Goal: Transaction & Acquisition: Purchase product/service

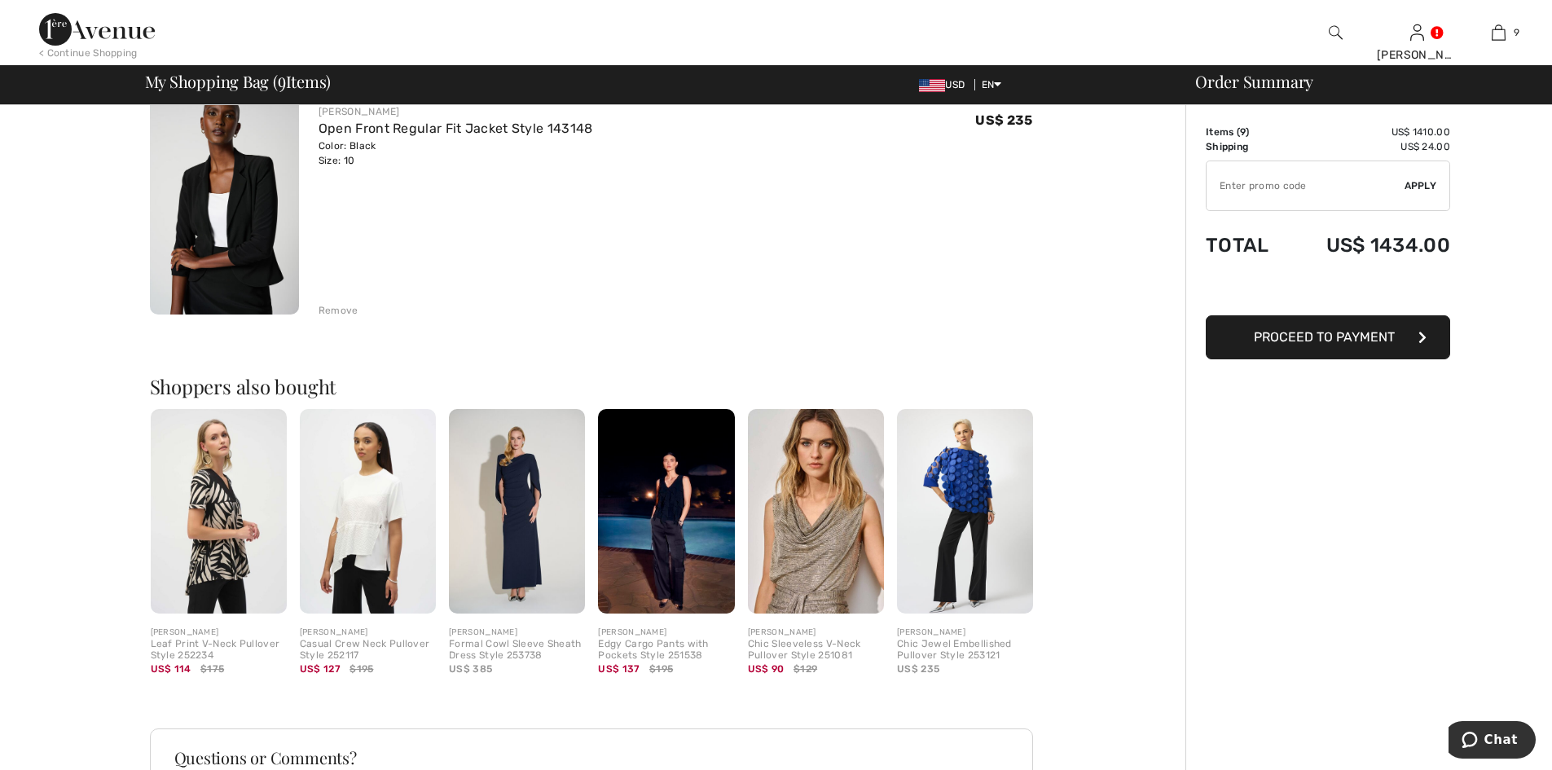
scroll to position [1792, 0]
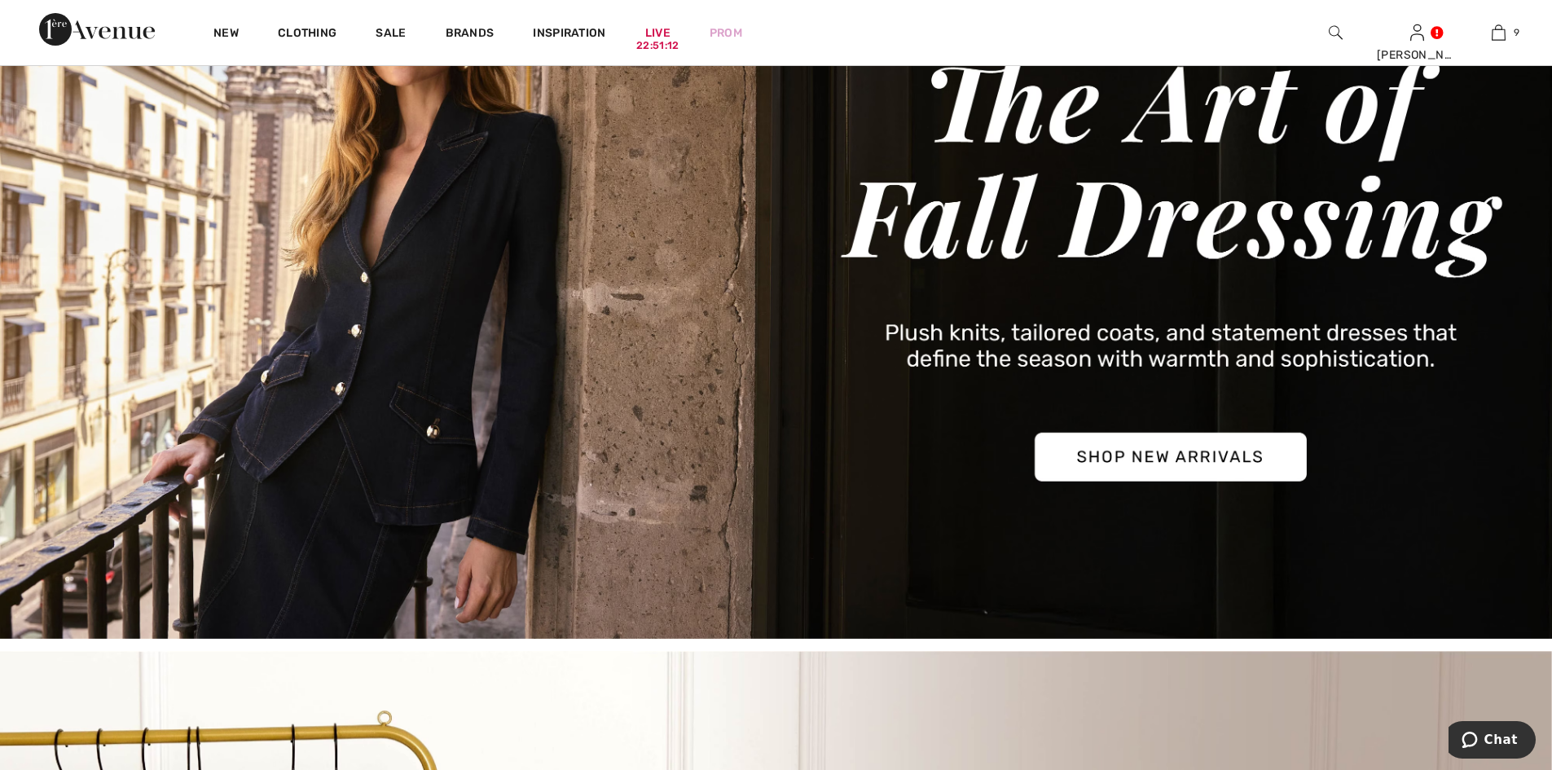
scroll to position [244, 0]
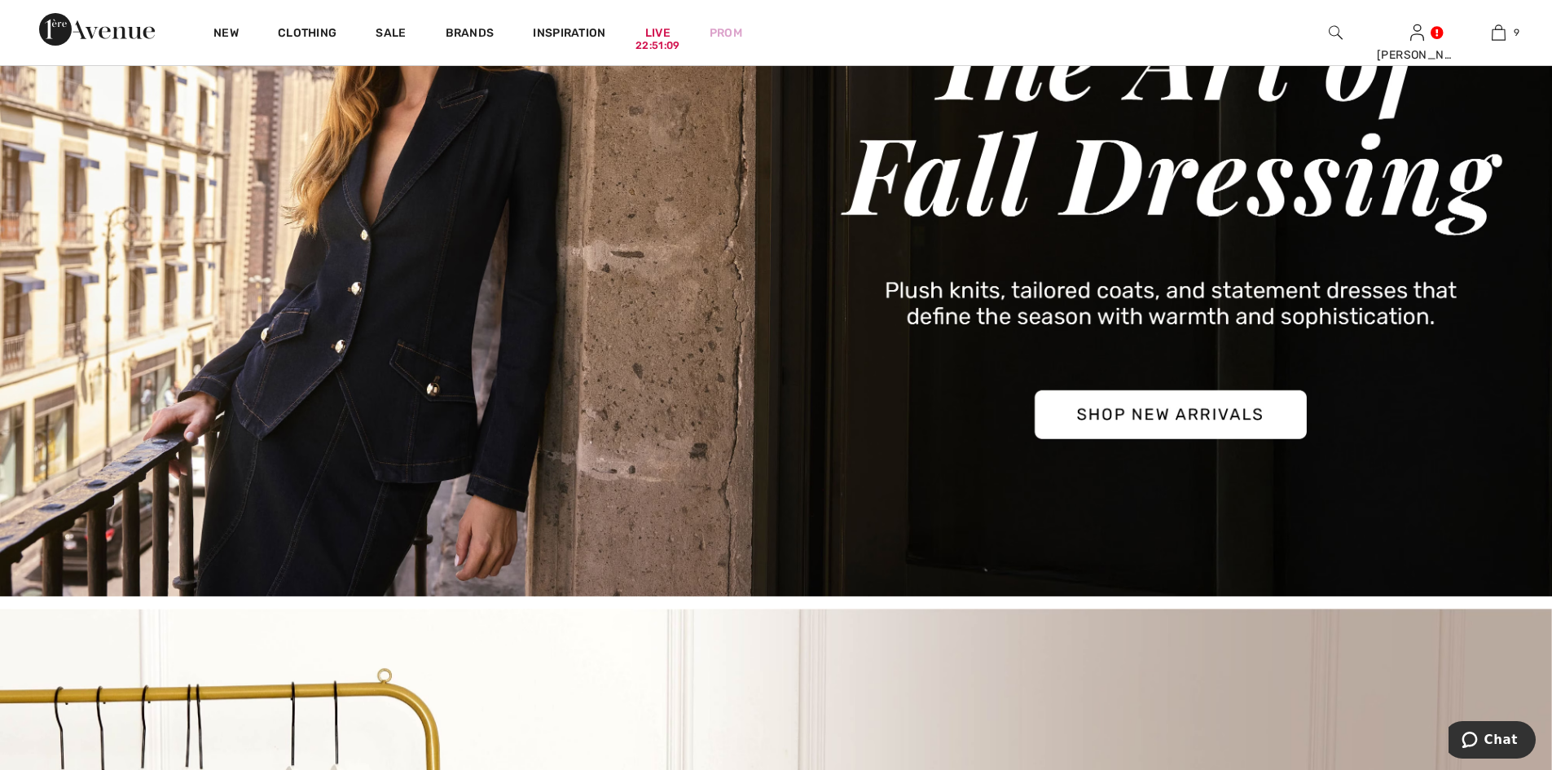
click at [1198, 419] on img at bounding box center [776, 225] width 1552 height 744
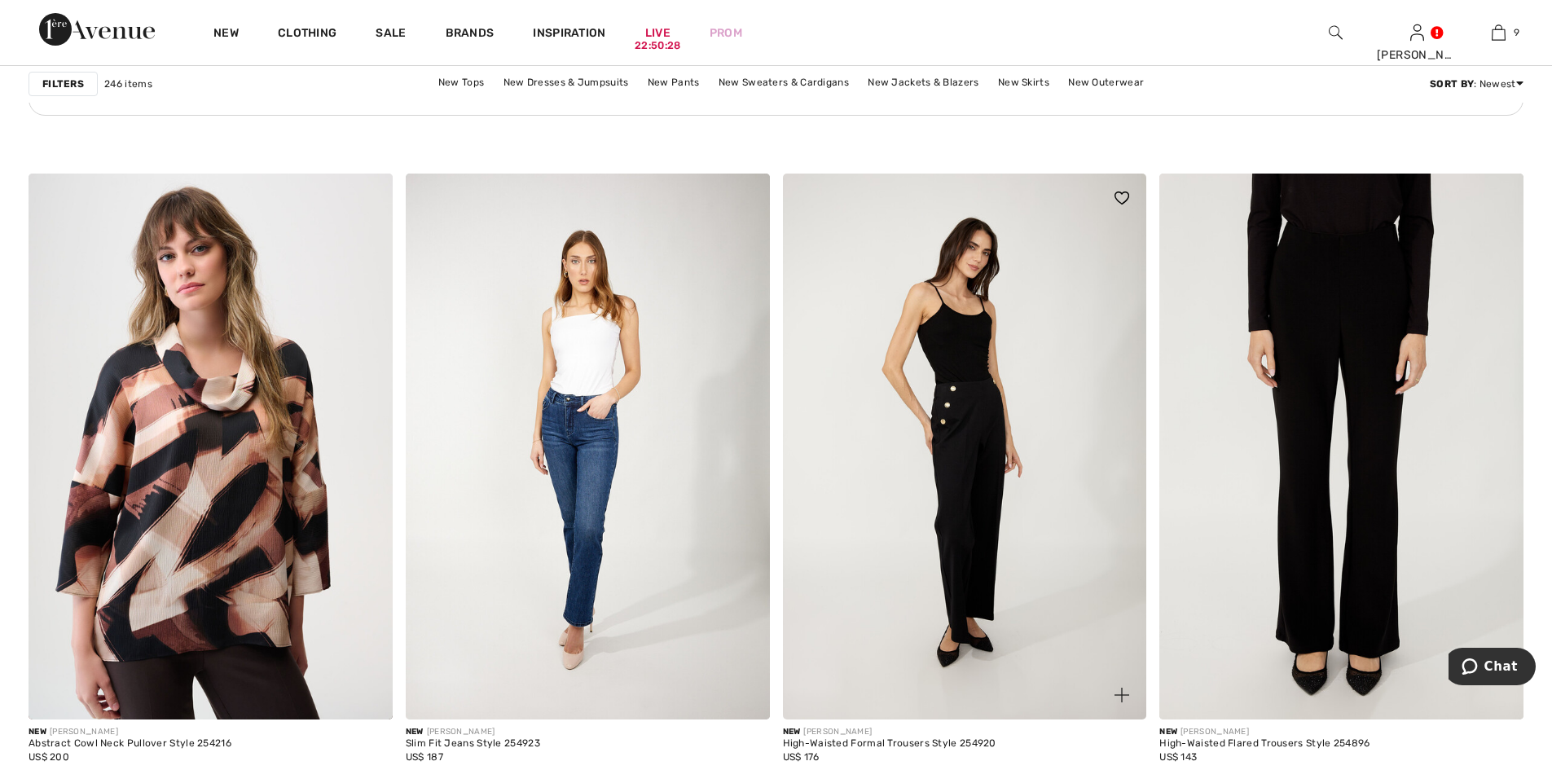
scroll to position [7737, 0]
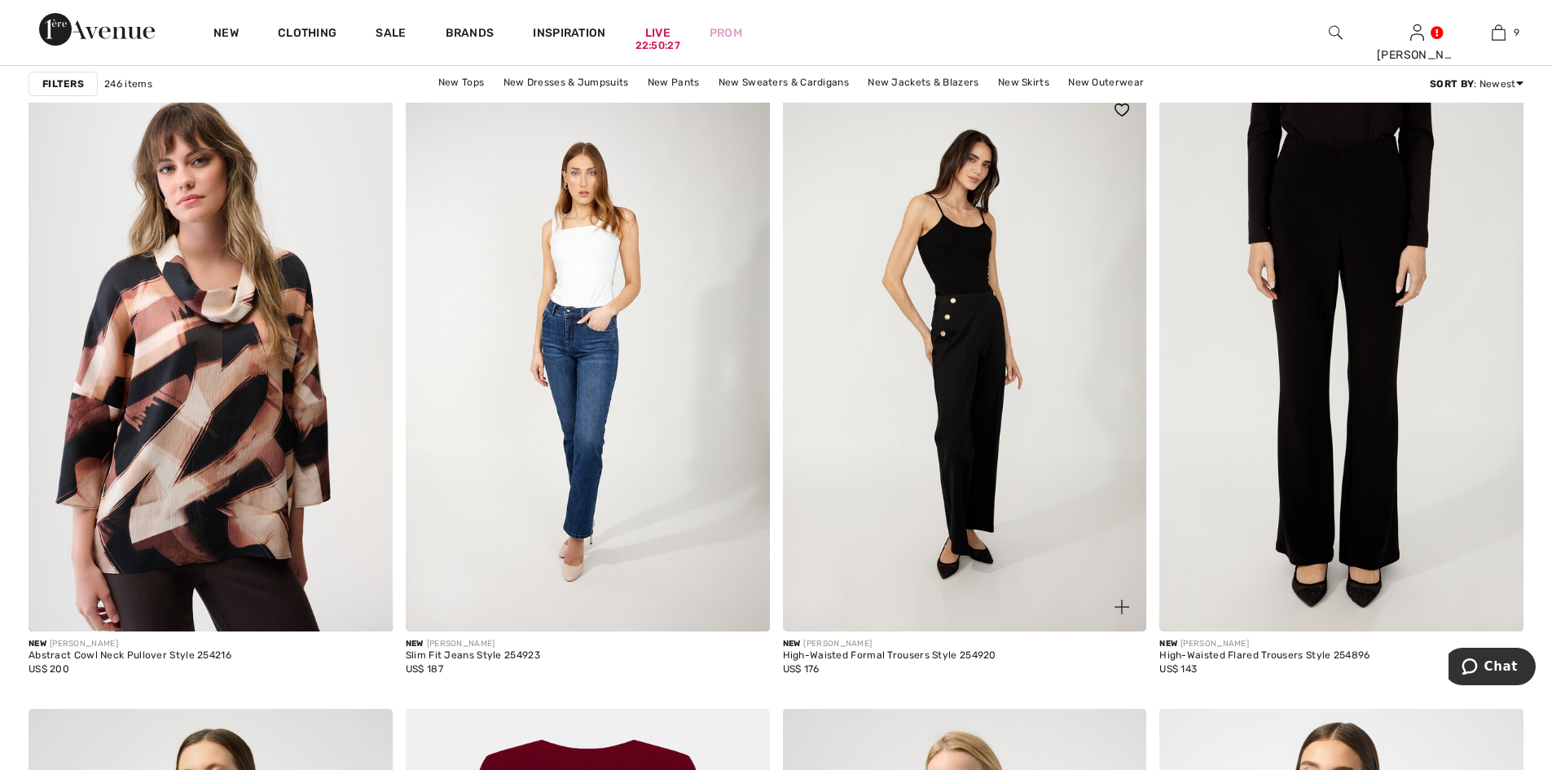
click at [964, 316] on img at bounding box center [965, 359] width 364 height 546
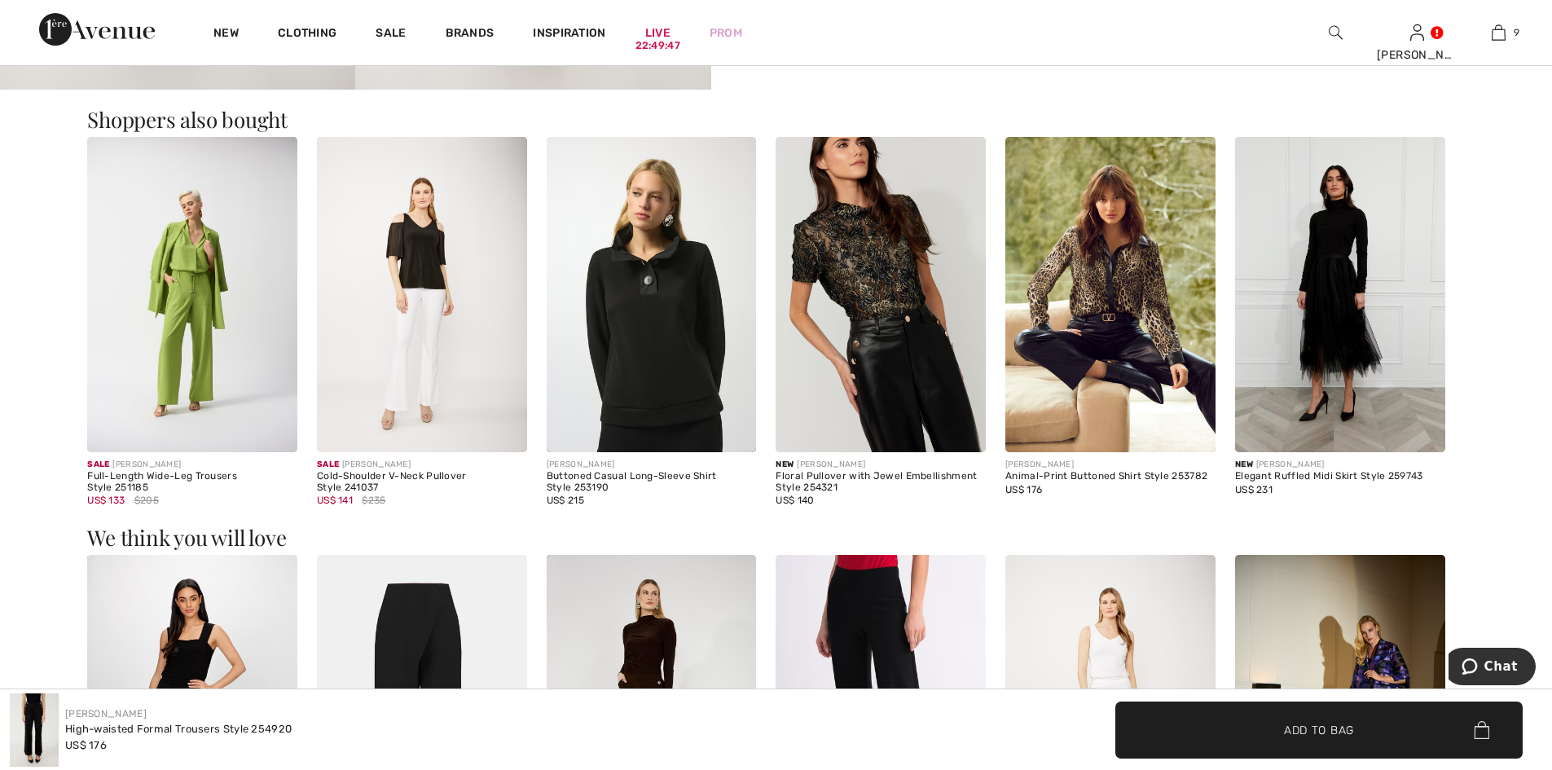
scroll to position [1357, 0]
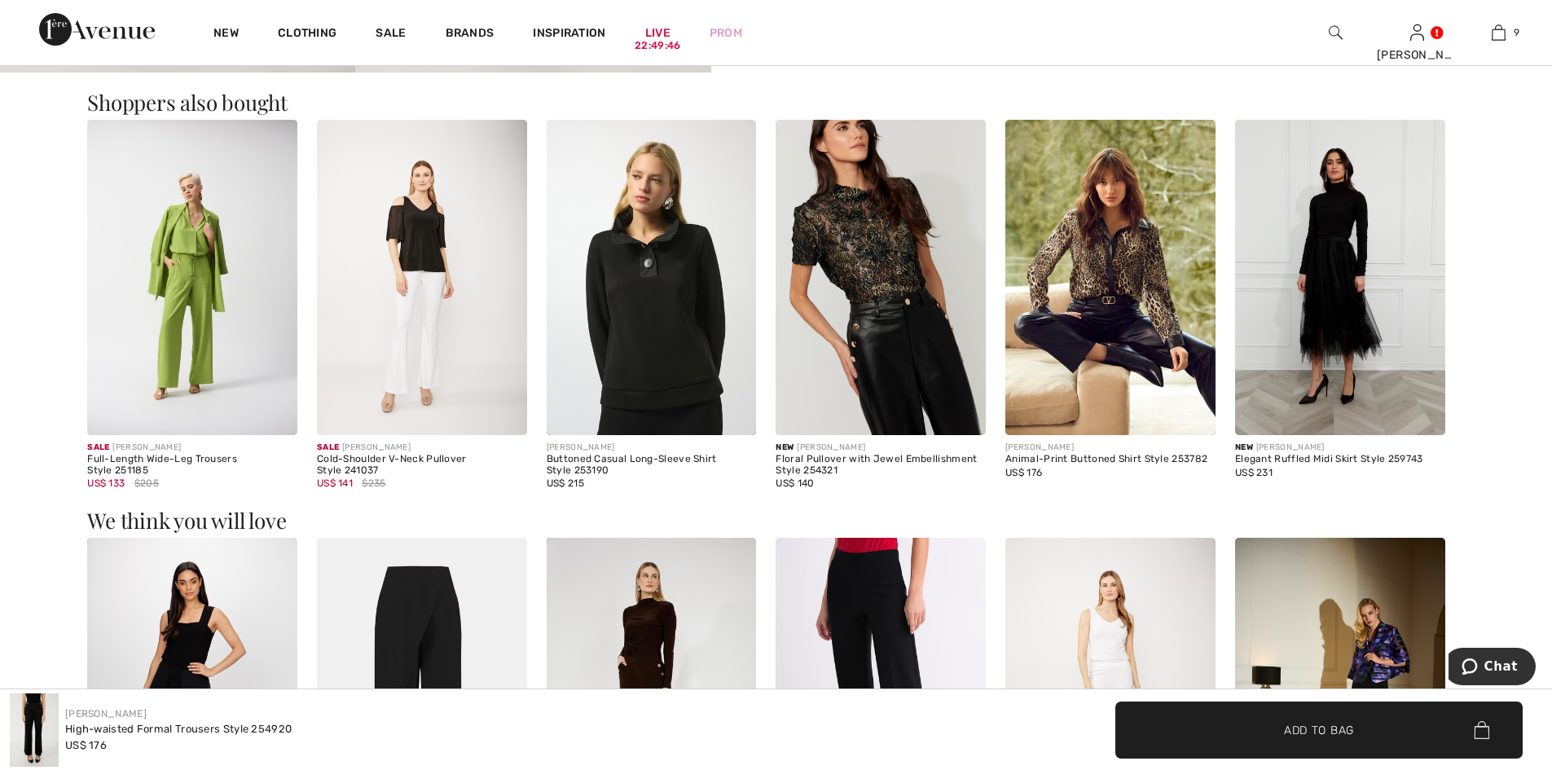
click at [893, 257] on img at bounding box center [880, 277] width 210 height 315
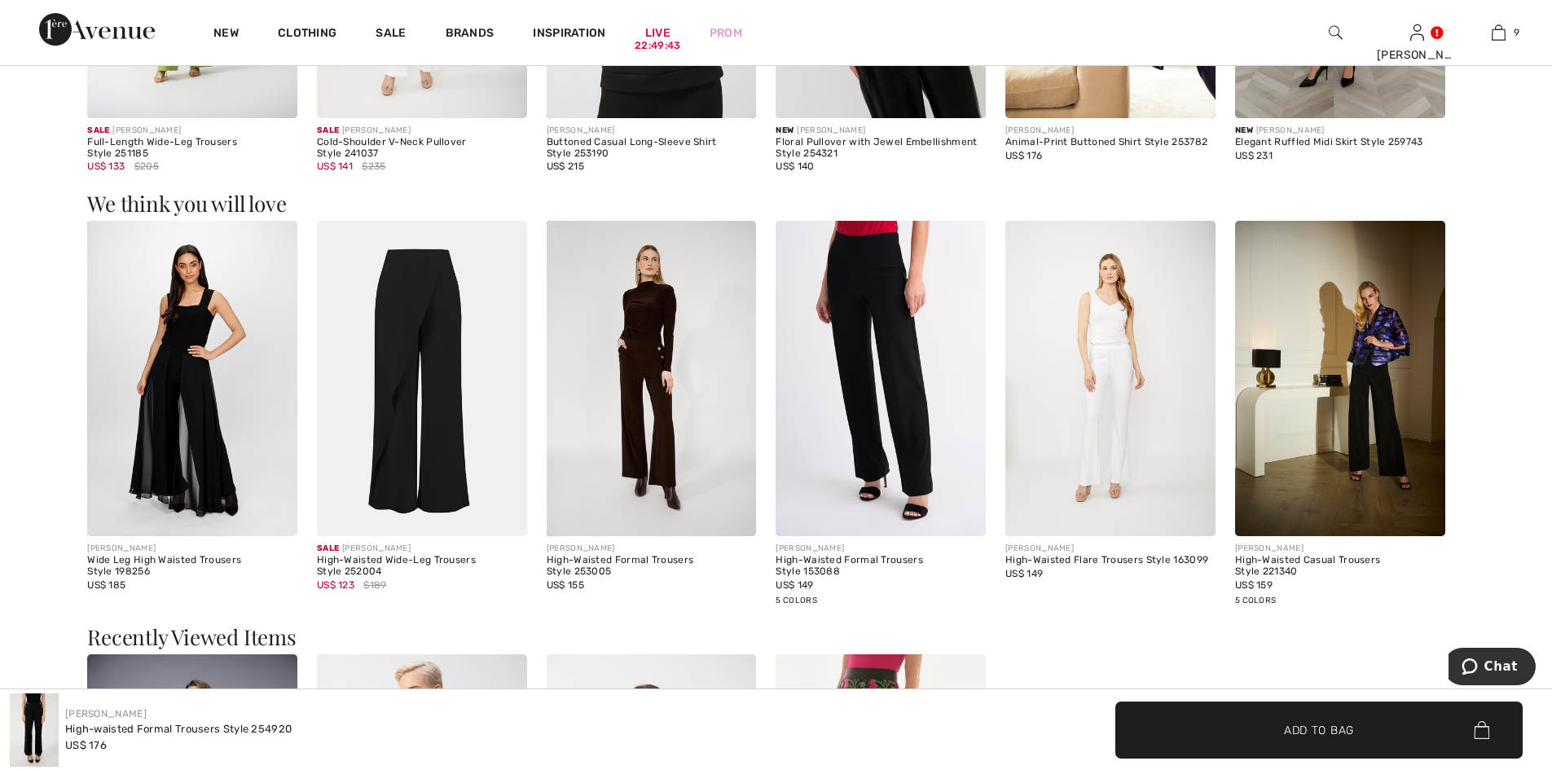
scroll to position [1764, 0]
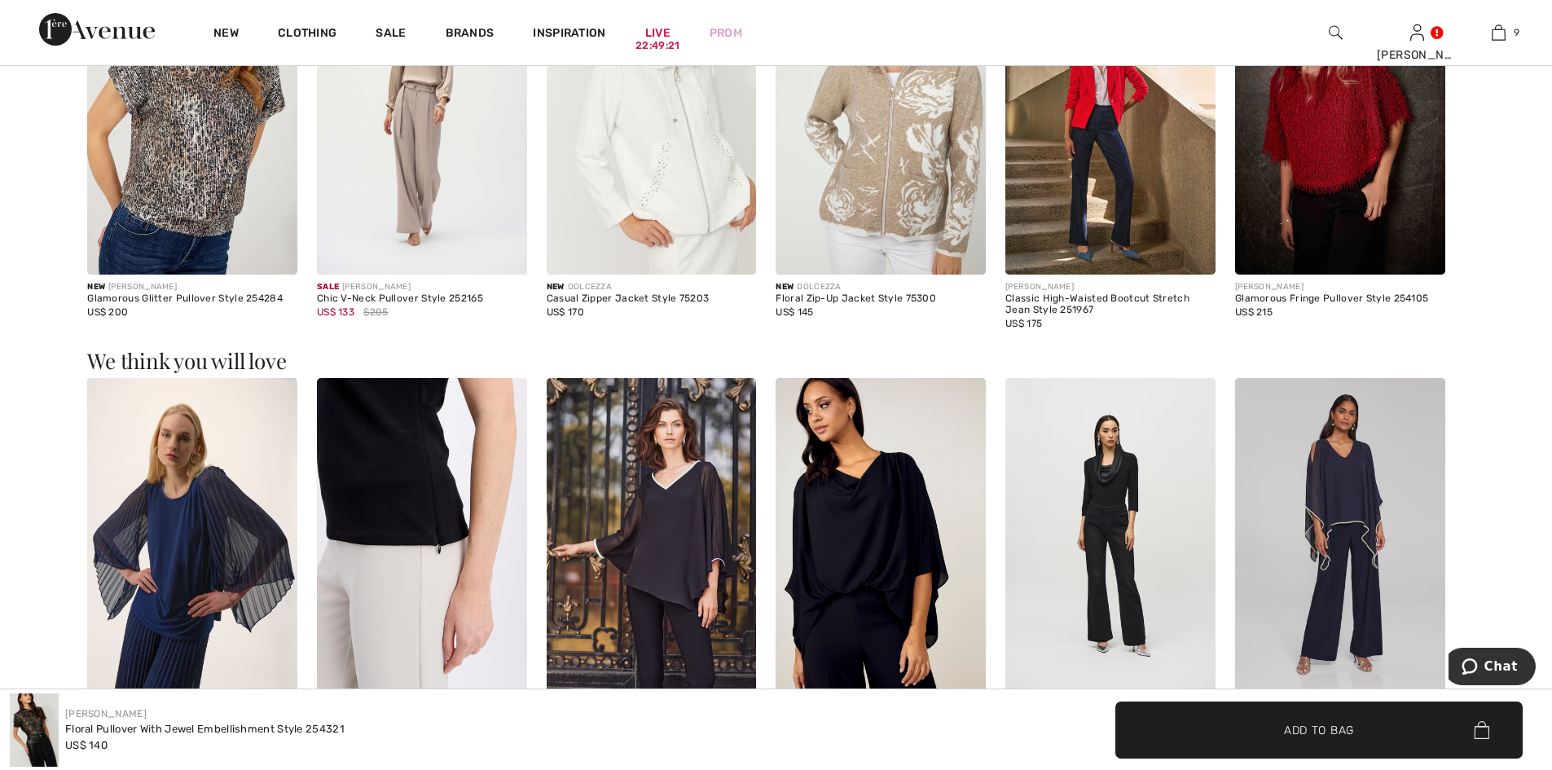
scroll to position [1969, 0]
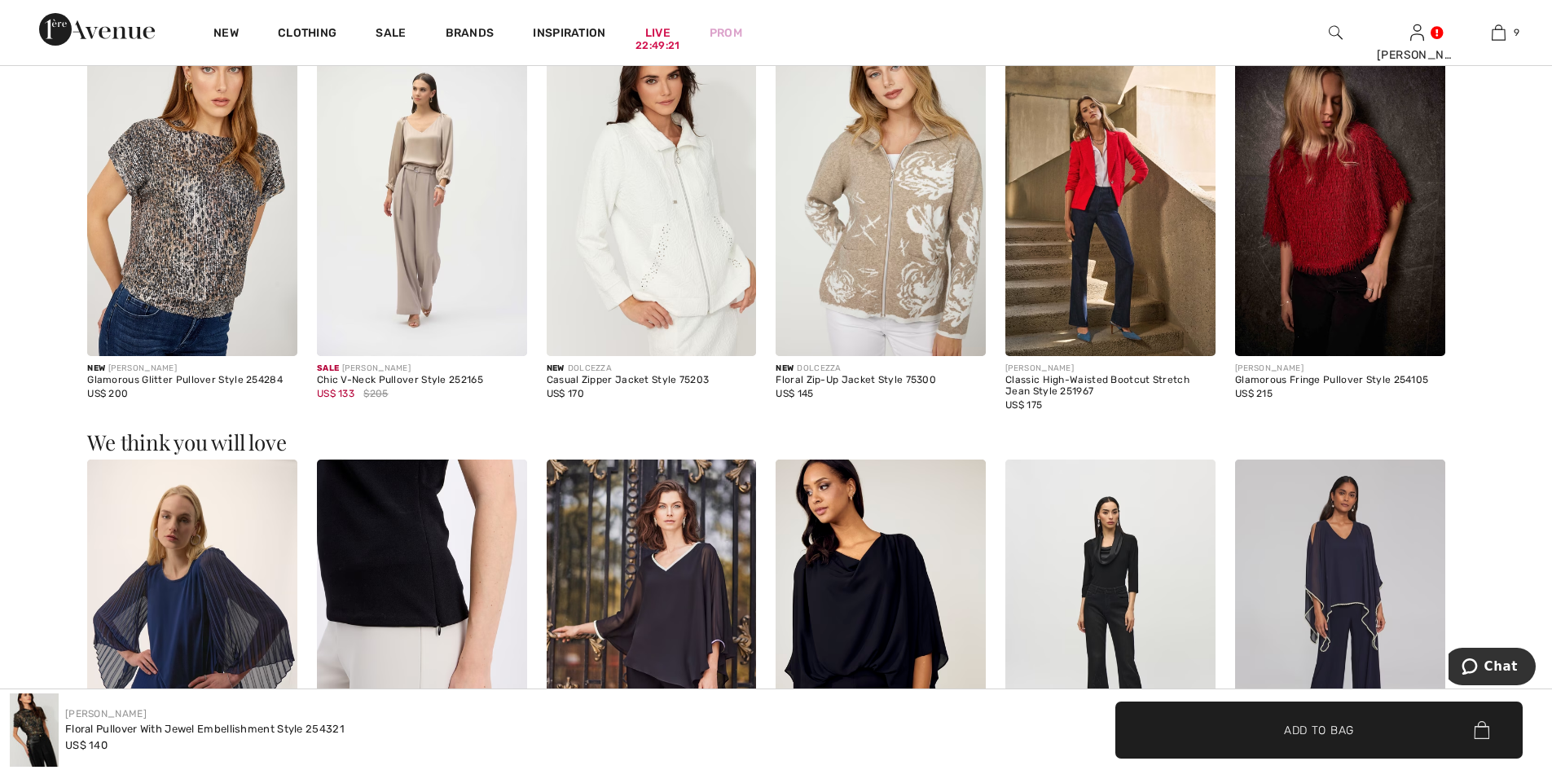
click at [1106, 250] on img at bounding box center [1110, 199] width 210 height 315
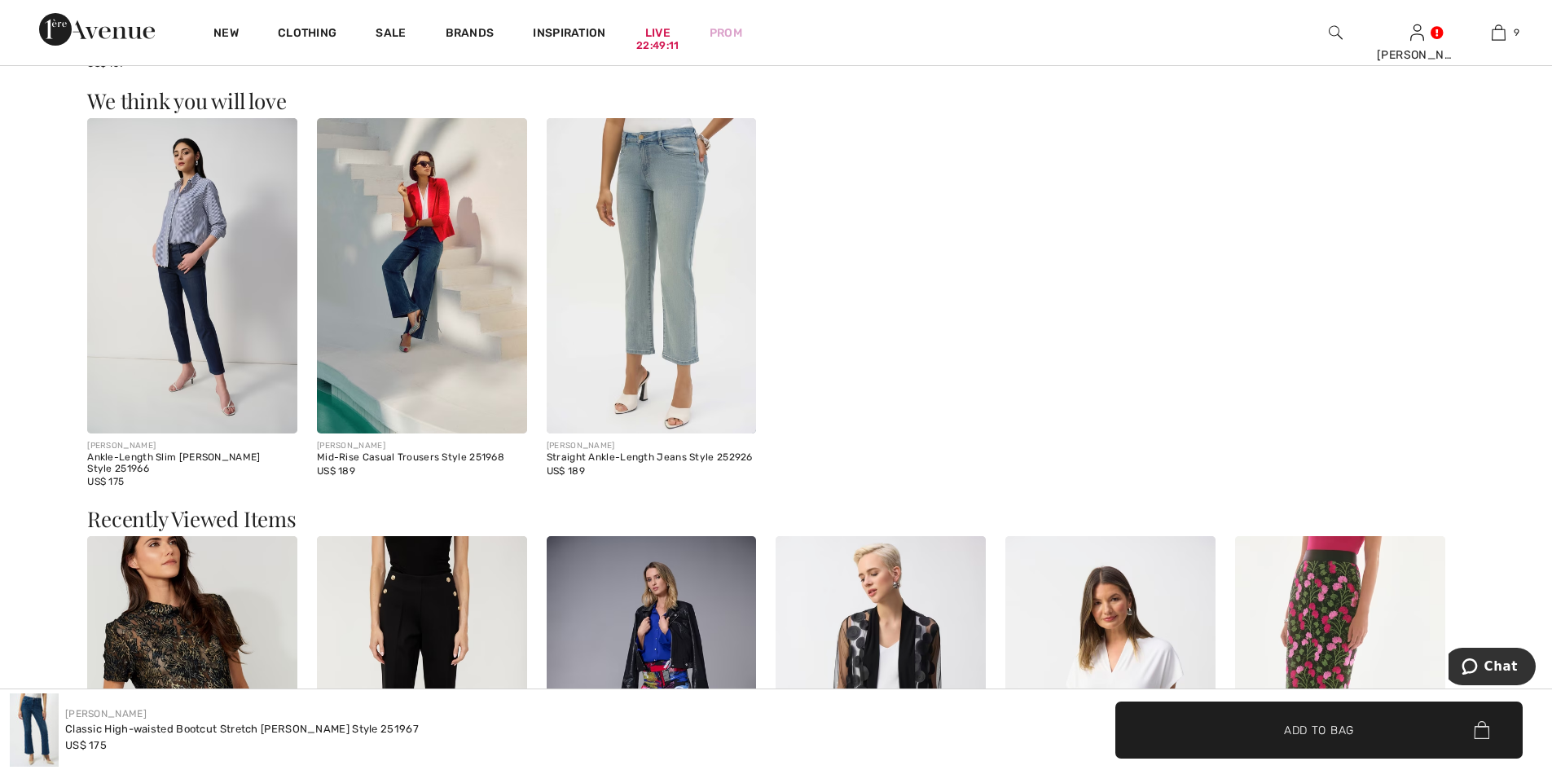
scroll to position [1873, 0]
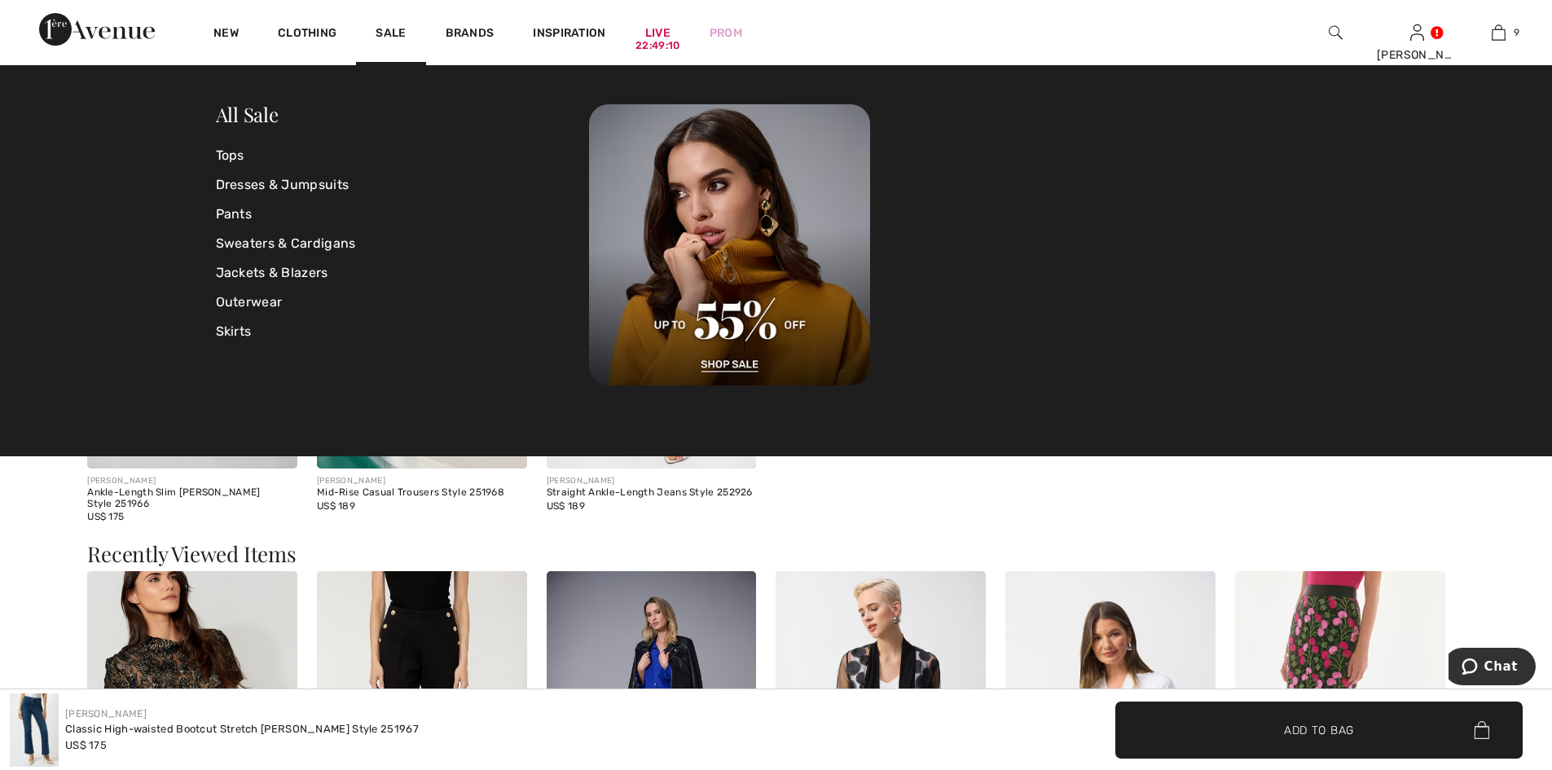
click at [399, 23] on div "Sale" at bounding box center [390, 32] width 69 height 65
click at [253, 270] on link "Jackets & Blazers" at bounding box center [403, 272] width 374 height 29
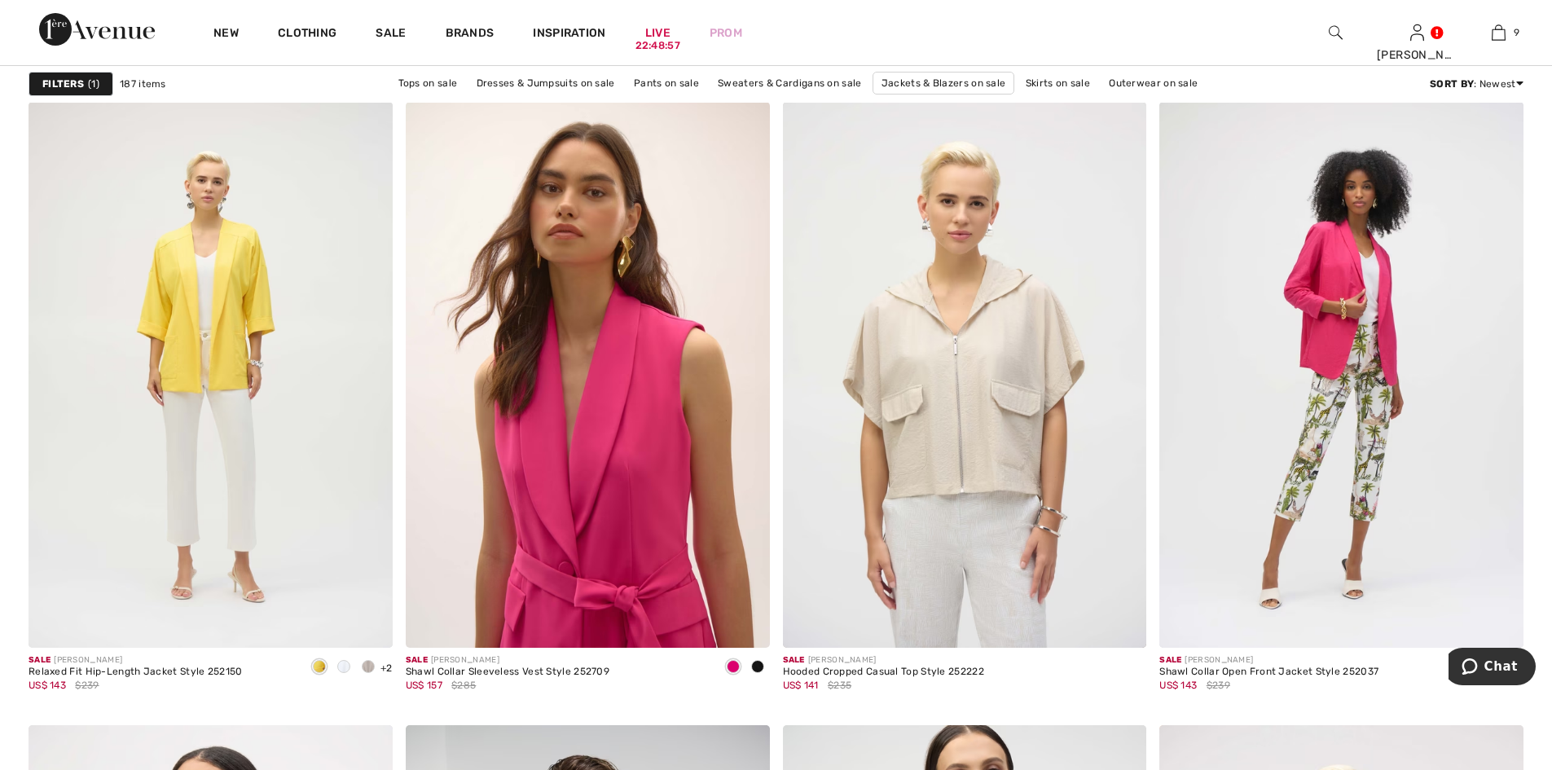
scroll to position [1710, 0]
